Goal: Task Accomplishment & Management: Manage account settings

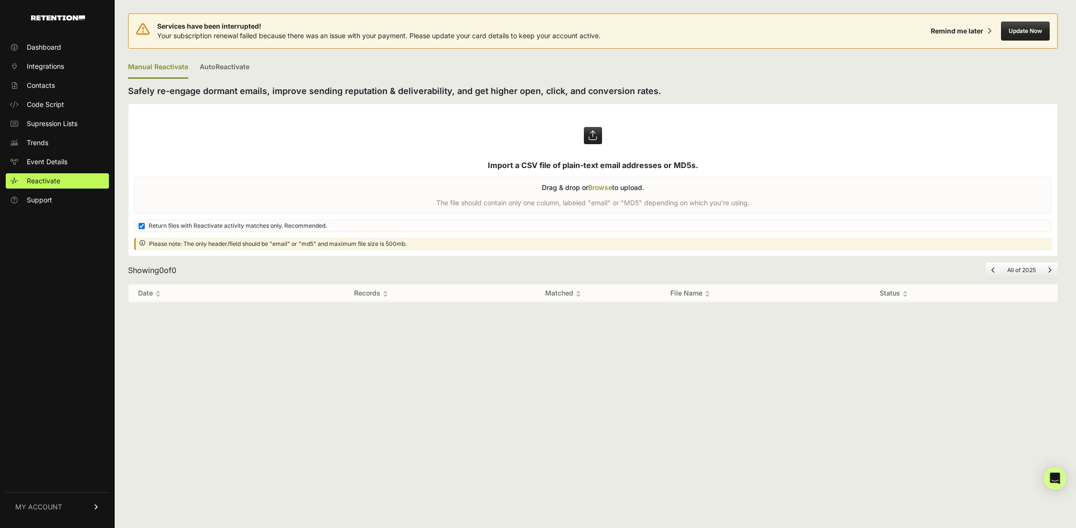
click at [66, 507] on link "MY ACCOUNT" at bounding box center [57, 507] width 103 height 29
click at [83, 419] on link "Account Details" at bounding box center [57, 418] width 103 height 15
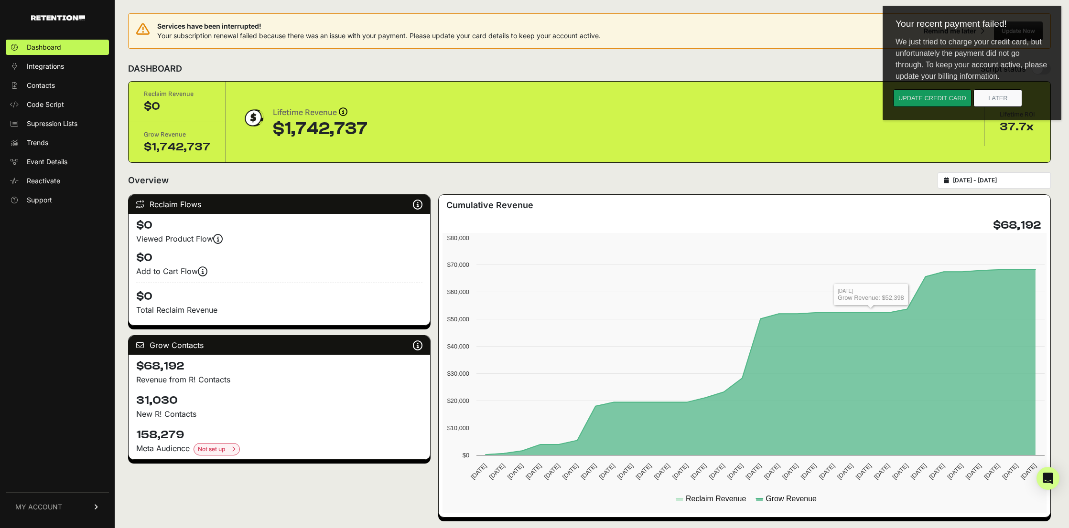
click at [958, 105] on button "Update credit card" at bounding box center [932, 98] width 78 height 18
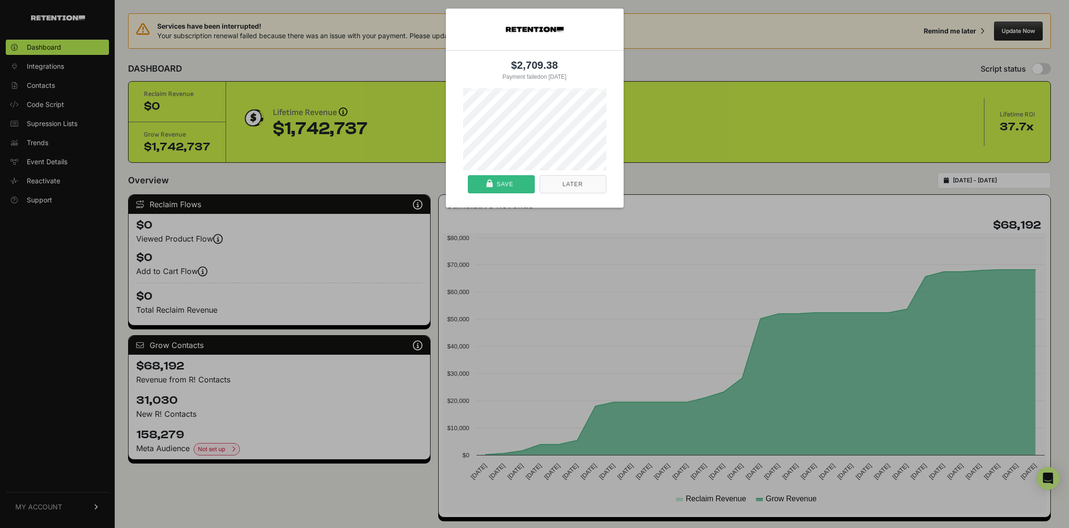
click at [510, 188] on div "Save" at bounding box center [501, 184] width 60 height 17
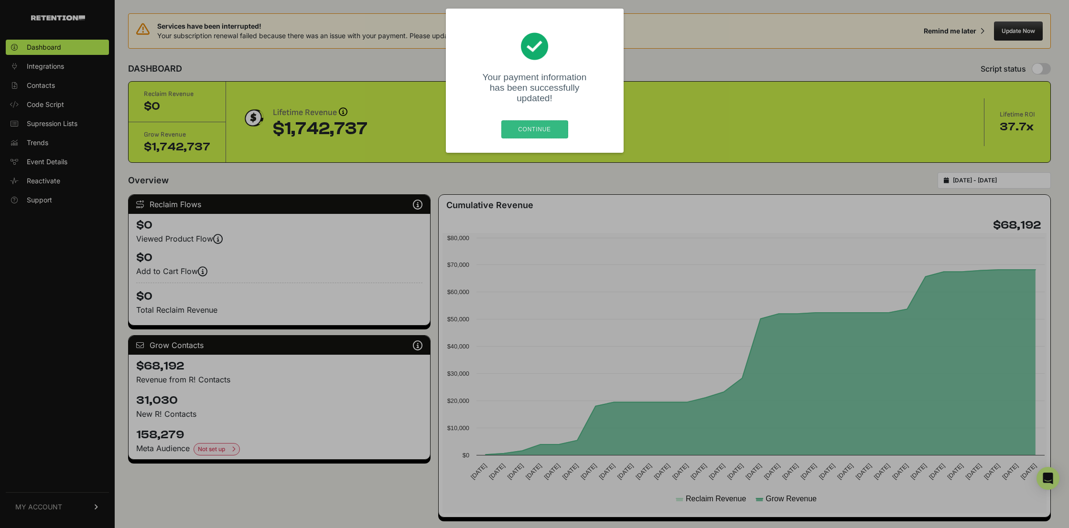
click at [543, 121] on div "Continue" at bounding box center [535, 129] width 60 height 17
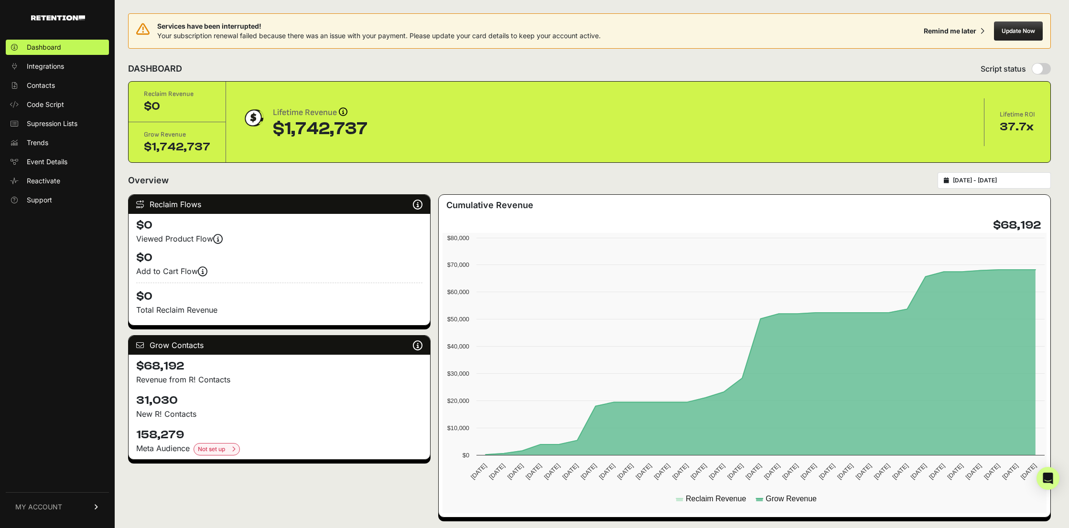
scroll to position [0, 0]
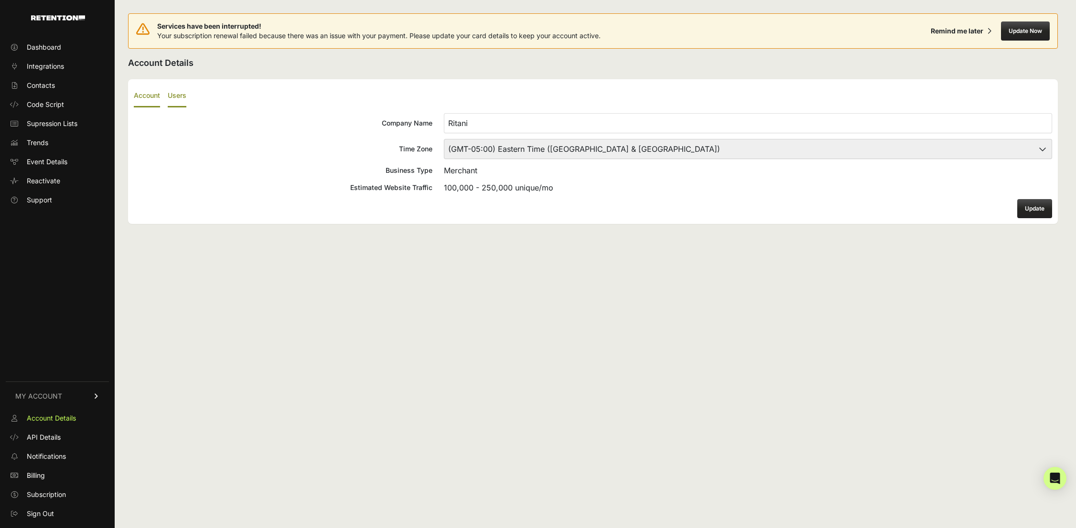
click at [177, 96] on label "Users" at bounding box center [177, 96] width 19 height 22
click at [0, 0] on input "Users" at bounding box center [0, 0] width 0 height 0
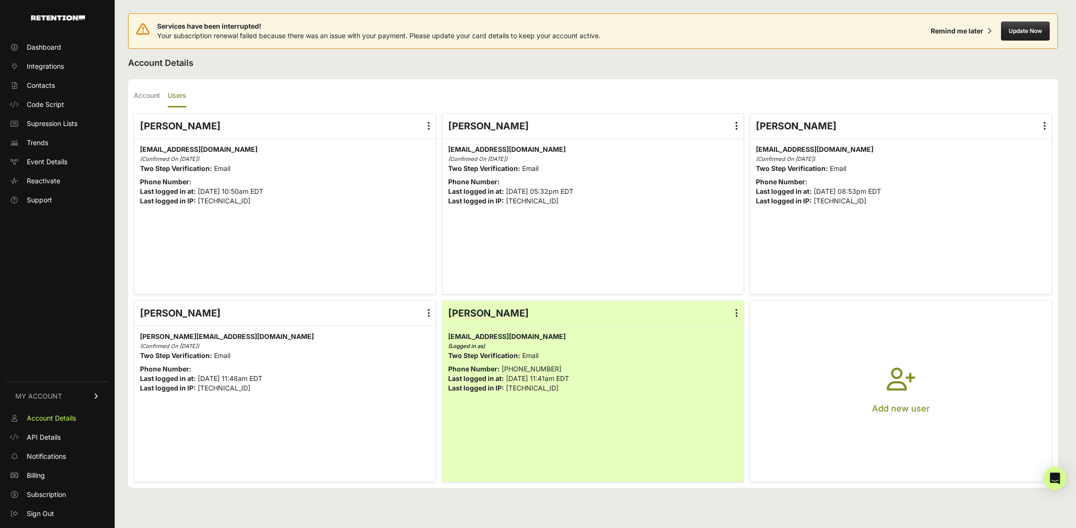
click at [425, 127] on label at bounding box center [429, 126] width 14 height 25
click at [0, 0] on input "radio" at bounding box center [0, 0] width 0 height 0
click at [408, 207] on link "Delete" at bounding box center [401, 202] width 73 height 17
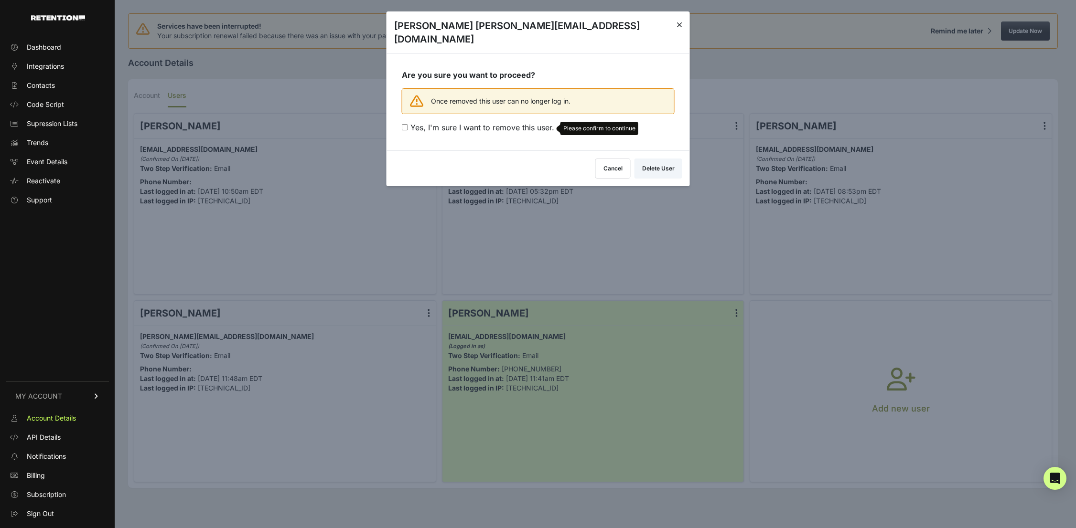
click at [492, 123] on span "Yes, I'm sure I want to remove this user." at bounding box center [482, 128] width 144 height 10
click at [408, 124] on input "Yes, I'm sure I want to remove this user. Please confirm to continue" at bounding box center [405, 127] width 6 height 6
checkbox input "true"
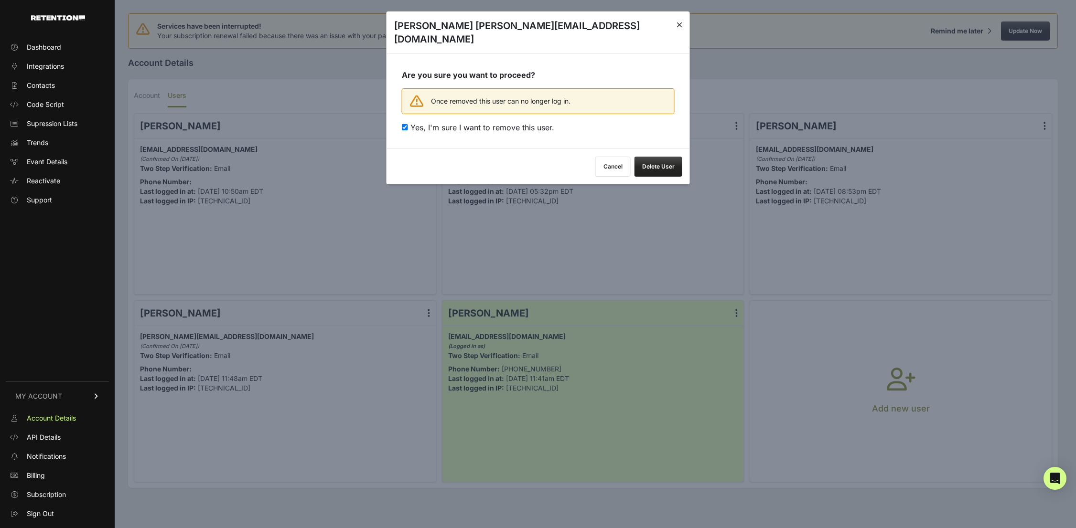
click at [664, 157] on button "Delete User" at bounding box center [659, 167] width 48 height 20
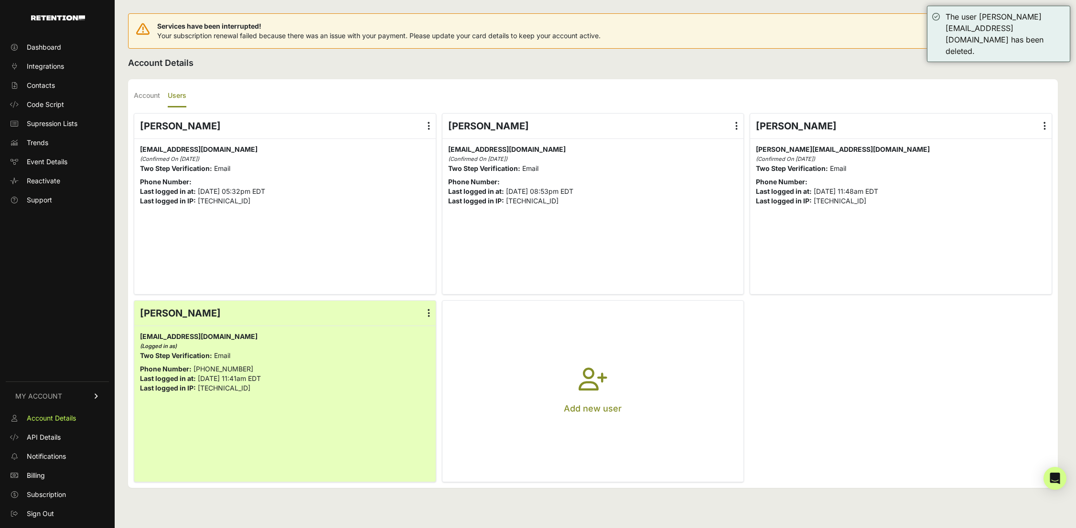
click at [582, 384] on icon "button" at bounding box center [593, 385] width 29 height 34
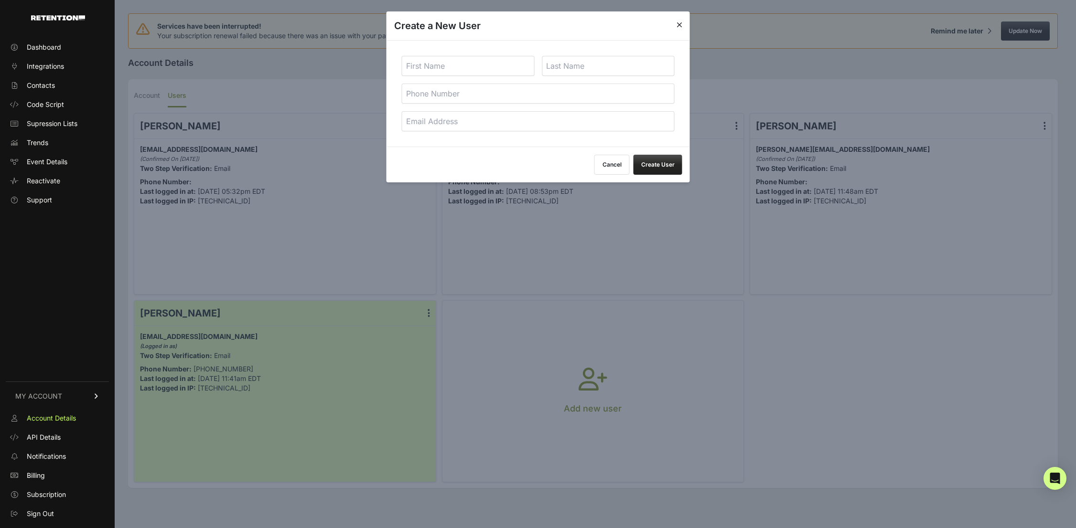
click at [539, 125] on input "email" at bounding box center [538, 121] width 273 height 20
paste input "evan.ziccardi@loremipsumcorp.com"
type input "evan.ziccardi@loremipsumcorp.com"
click at [461, 63] on input "text" at bounding box center [468, 66] width 133 height 20
type input "Evan"
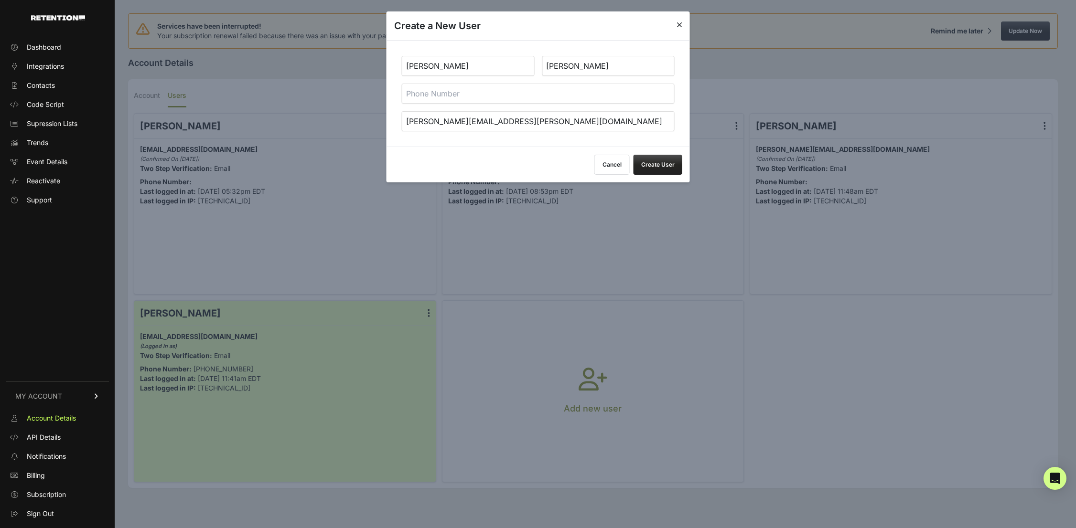
type input "Ziccardi"
click at [647, 163] on button "Create User" at bounding box center [658, 165] width 49 height 20
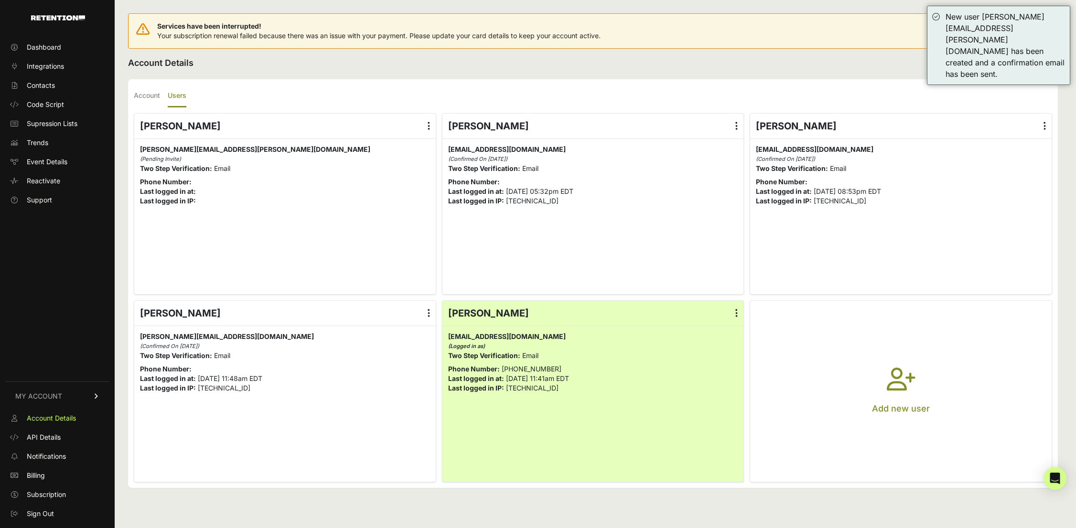
click at [902, 373] on icon "button" at bounding box center [901, 385] width 29 height 34
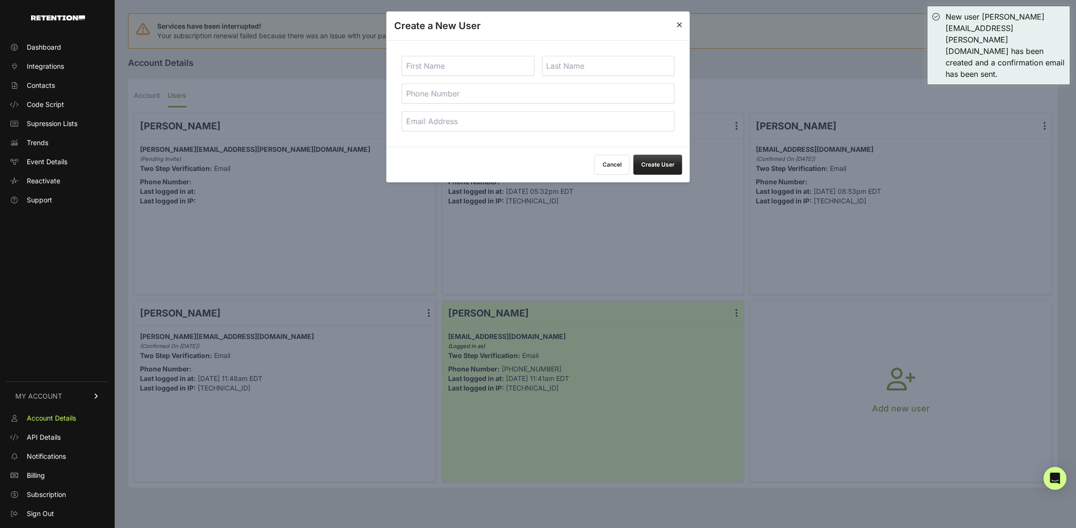
click at [494, 61] on input "text" at bounding box center [468, 66] width 133 height 20
type input "David"
type input "g"
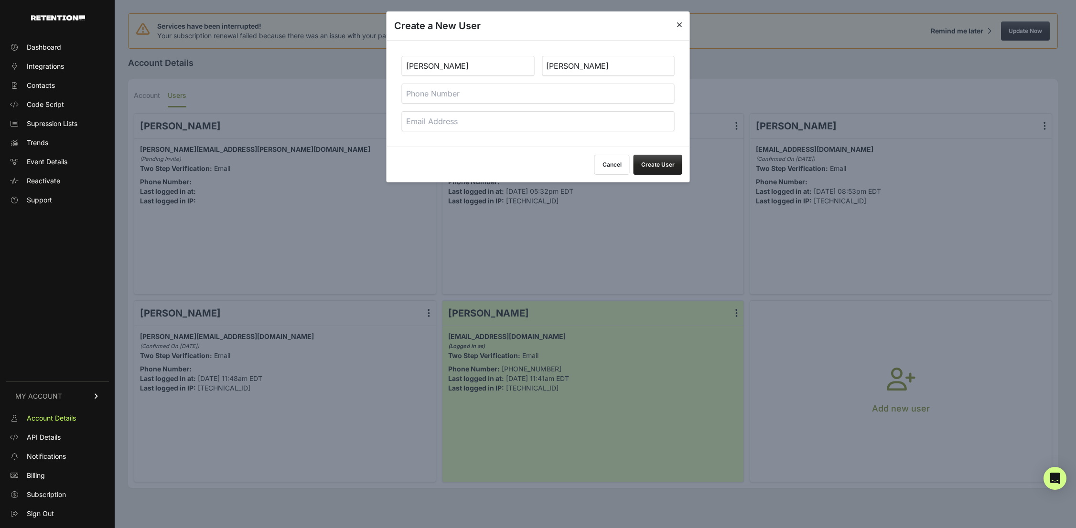
type input "Grosh"
click at [474, 126] on input "email" at bounding box center [538, 121] width 273 height 20
type input "[EMAIL_ADDRESS][DOMAIN_NAME]"
click at [674, 165] on button "Create User" at bounding box center [658, 165] width 49 height 20
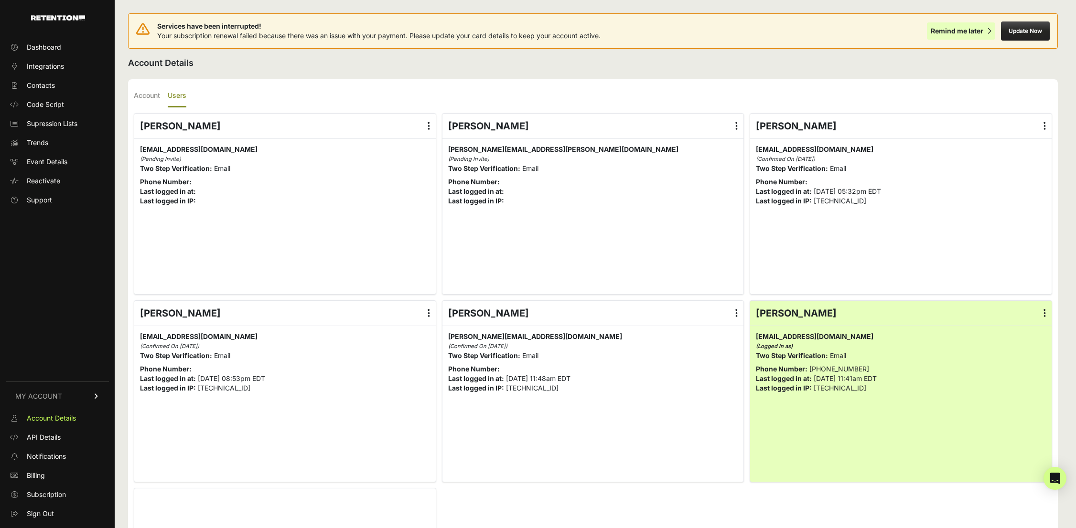
click at [947, 31] on div "Remind me later" at bounding box center [957, 31] width 53 height 10
